Goal: Information Seeking & Learning: Find specific page/section

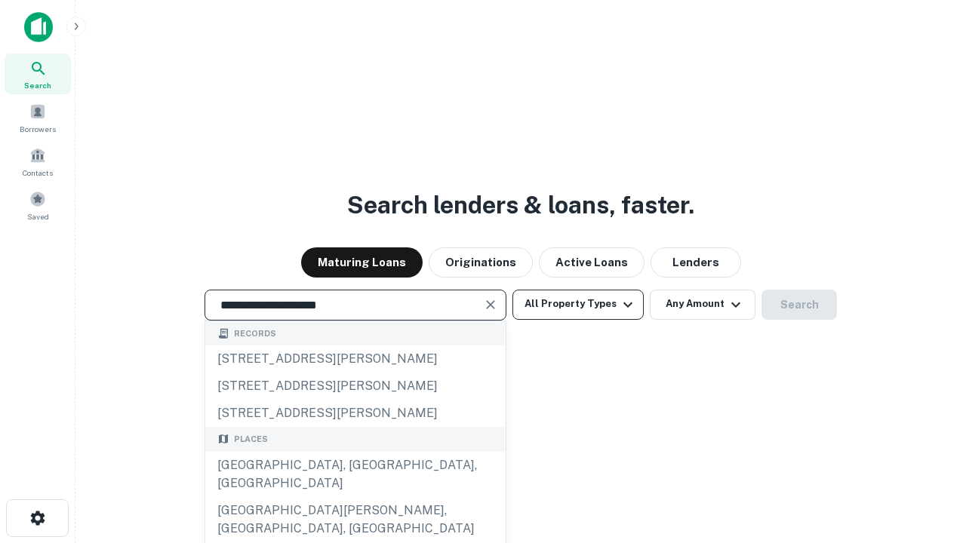
click at [355, 497] on div "[GEOGRAPHIC_DATA], [GEOGRAPHIC_DATA], [GEOGRAPHIC_DATA]" at bounding box center [355, 474] width 300 height 45
click at [578, 304] on button "All Property Types" at bounding box center [577, 305] width 131 height 30
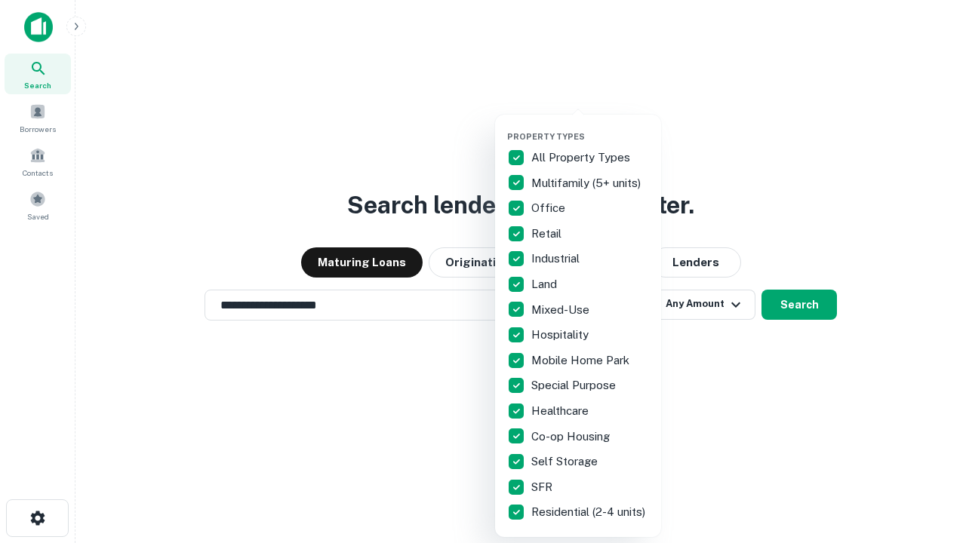
type input "**********"
click at [590, 127] on button "button" at bounding box center [590, 127] width 166 height 1
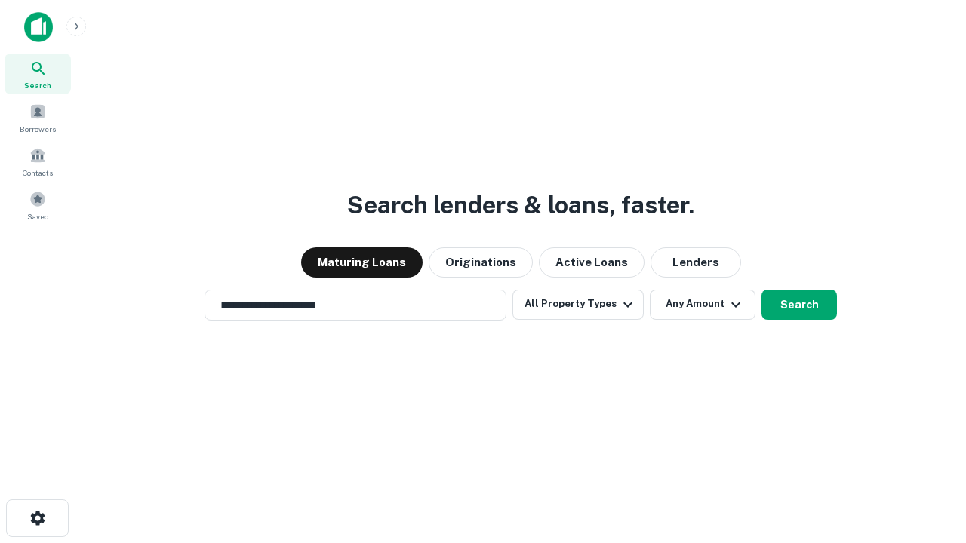
scroll to position [23, 0]
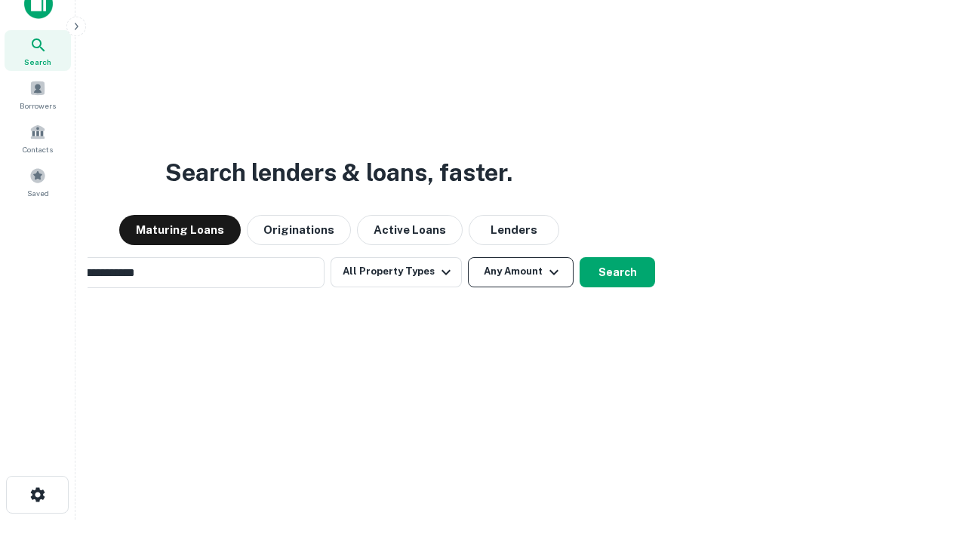
click at [468, 257] on button "Any Amount" at bounding box center [521, 272] width 106 height 30
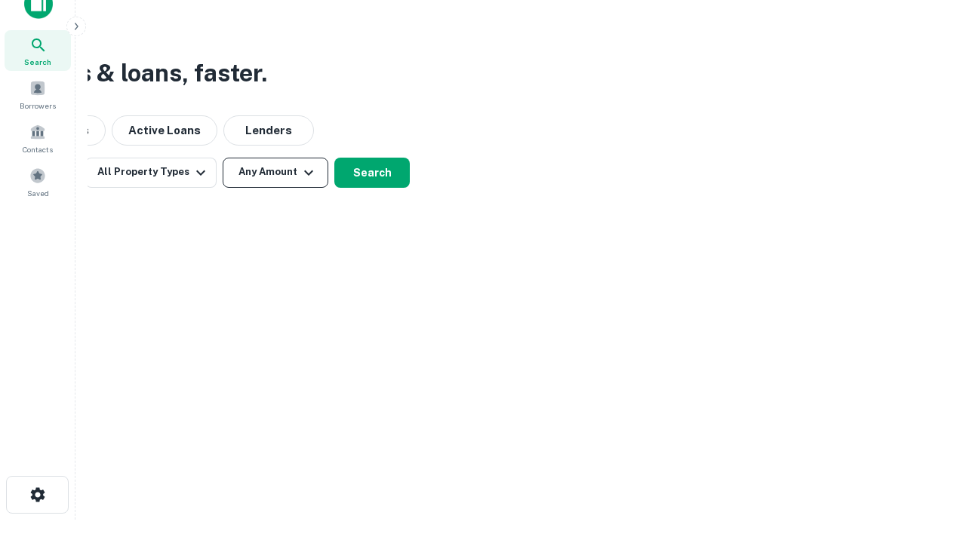
scroll to position [24, 0]
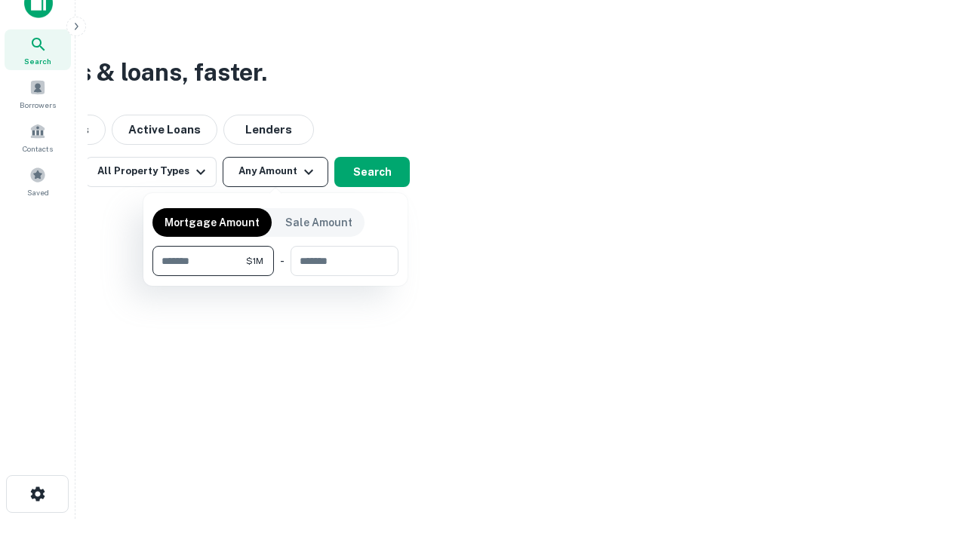
type input "*******"
click at [275, 276] on button "button" at bounding box center [275, 276] width 246 height 1
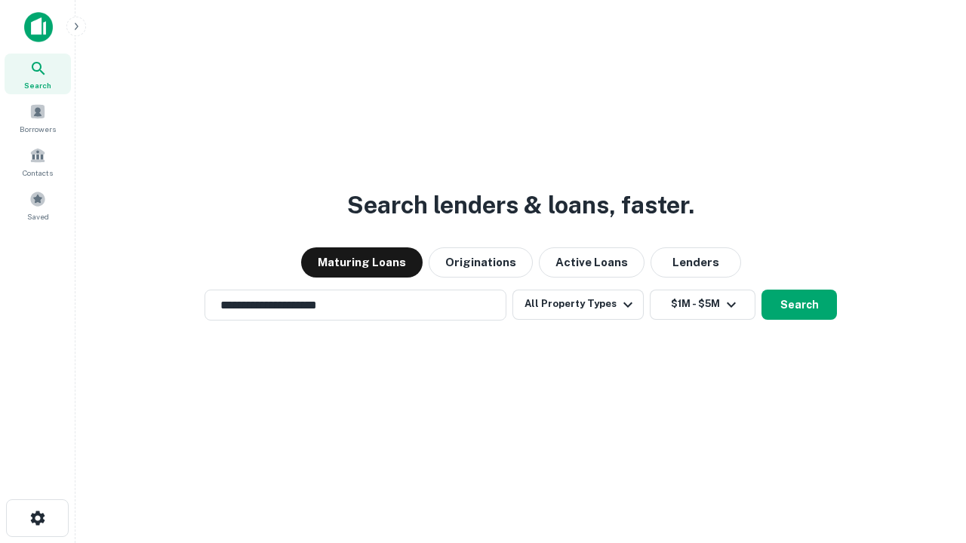
scroll to position [9, 278]
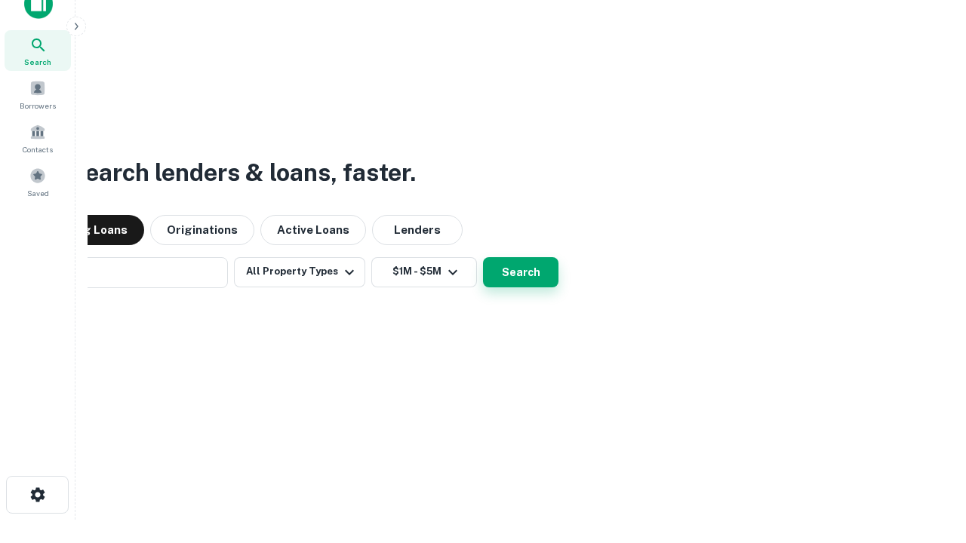
click at [483, 257] on button "Search" at bounding box center [520, 272] width 75 height 30
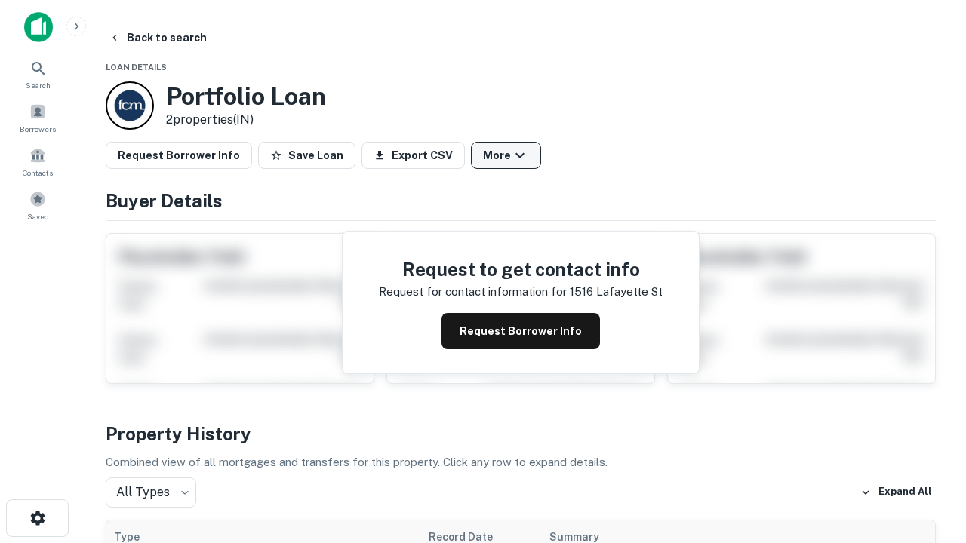
click at [506, 155] on button "More" at bounding box center [506, 155] width 70 height 27
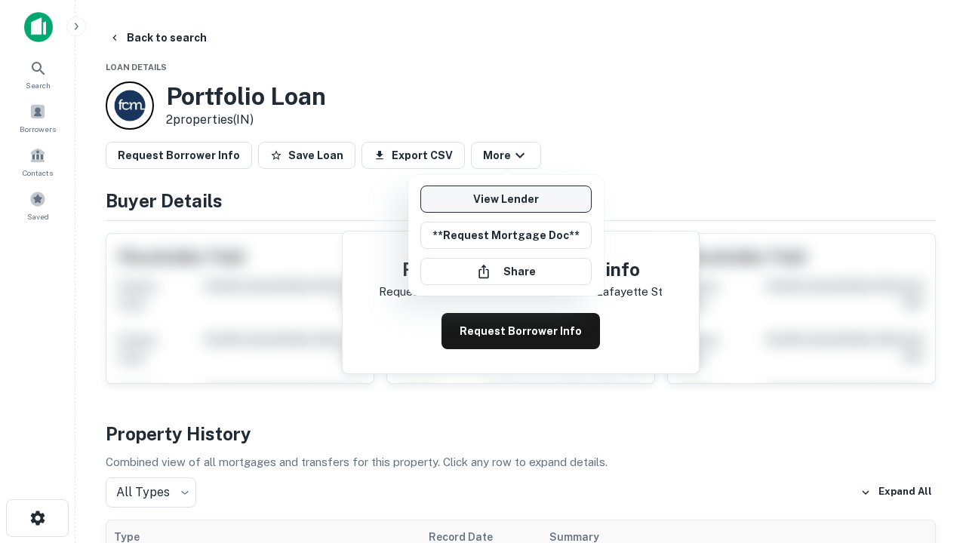
click at [506, 199] on link "View Lender" at bounding box center [505, 199] width 171 height 27
